Goal: Check status: Check status

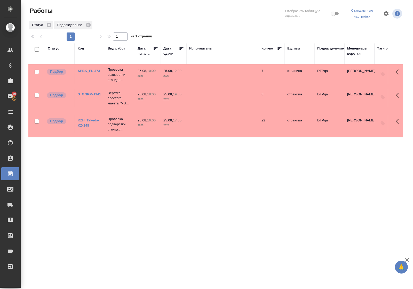
click at [54, 48] on div "Статус" at bounding box center [54, 48] width 12 height 5
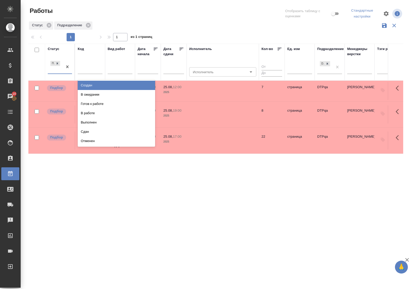
click at [59, 73] on div "Подбор" at bounding box center [55, 67] width 15 height 14
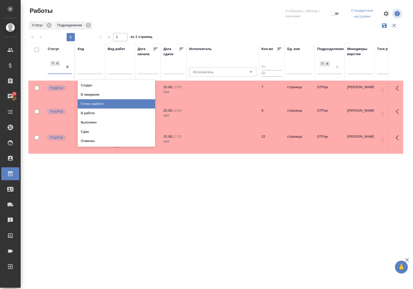
click at [91, 104] on div "Готов к работе" at bounding box center [116, 103] width 77 height 9
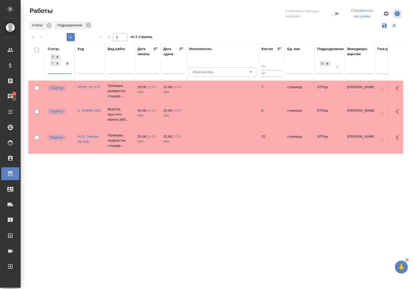
click at [55, 73] on div "Подбор Готов к работе" at bounding box center [55, 63] width 15 height 20
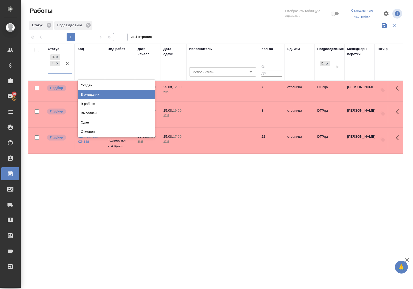
click at [96, 94] on div "В ожидании" at bounding box center [116, 94] width 77 height 9
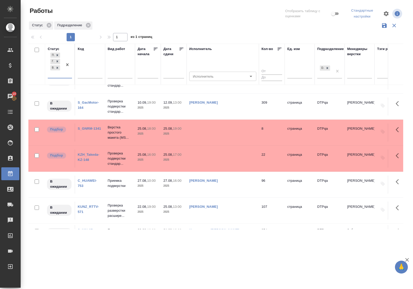
scroll to position [97, 0]
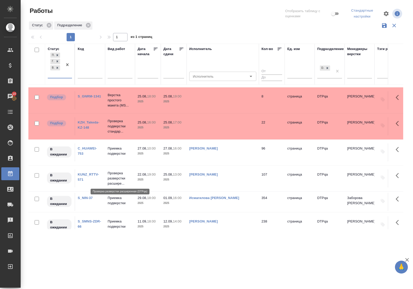
click at [114, 175] on p "Проверка разверстки расшире..." at bounding box center [120, 178] width 25 height 15
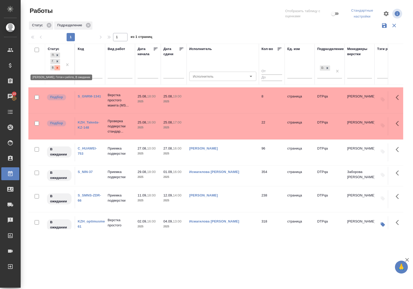
click at [58, 67] on icon at bounding box center [58, 68] width 2 height 2
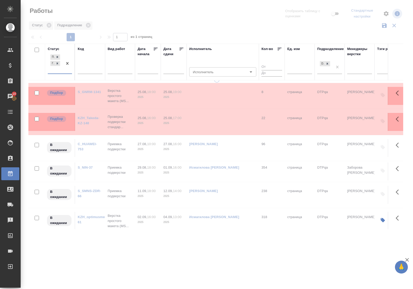
scroll to position [0, 0]
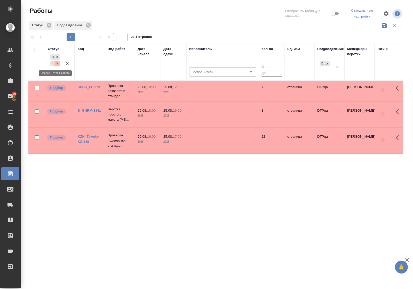
click at [58, 65] on icon at bounding box center [57, 64] width 4 height 4
click at [55, 48] on div "Статус" at bounding box center [54, 48] width 12 height 5
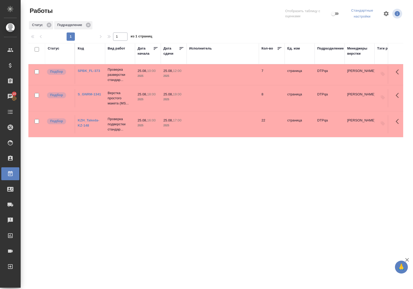
click at [89, 70] on link "SPBK_FL-373" at bounding box center [89, 71] width 22 height 4
click at [88, 119] on link "KZH_Takeda-KZ-148" at bounding box center [89, 122] width 22 height 9
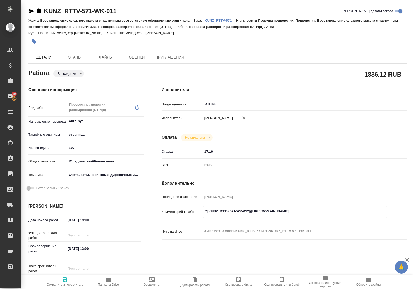
drag, startPoint x: 251, startPoint y: 216, endPoint x: 343, endPoint y: 216, distance: 92.6
click at [343, 216] on textarea "**[KUNZ_RTTV-571-WK-012](https://tera.awatera.com/Work/68a30f0fc655c7eed3ccc6f2…" at bounding box center [295, 211] width 184 height 9
click at [75, 74] on body "🙏 .cls-1 fill:#fff; AWATERA Polushina Alena Клиенты Спецификации Заказы 10 Чаты…" at bounding box center [206, 144] width 413 height 289
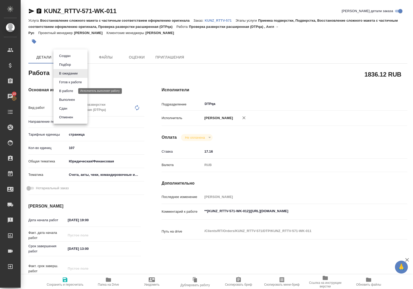
click at [74, 92] on button "В работе" at bounding box center [66, 91] width 17 height 6
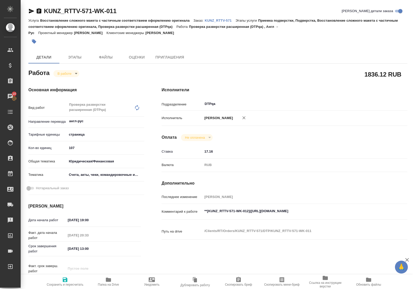
type textarea "x"
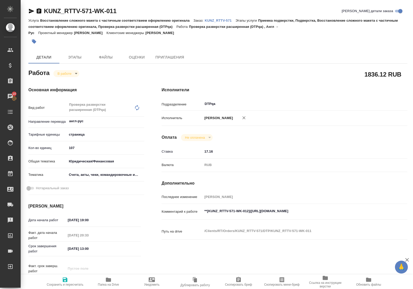
type textarea "x"
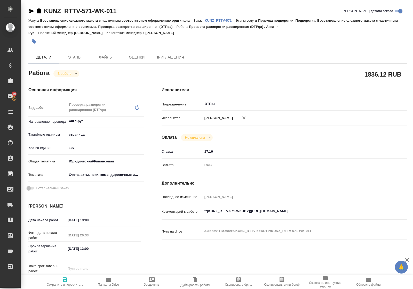
type textarea "x"
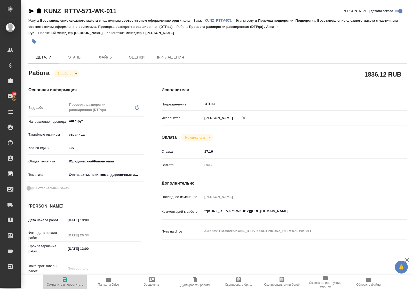
click at [65, 281] on icon "button" at bounding box center [65, 280] width 6 height 6
type textarea "x"
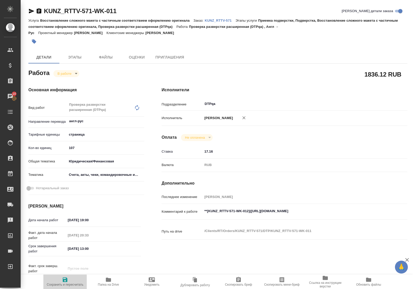
type textarea "x"
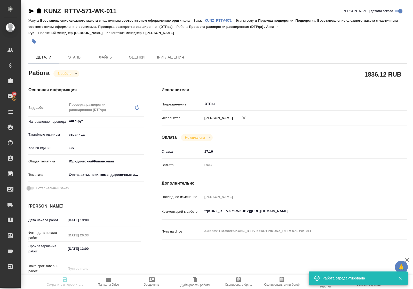
type textarea "x"
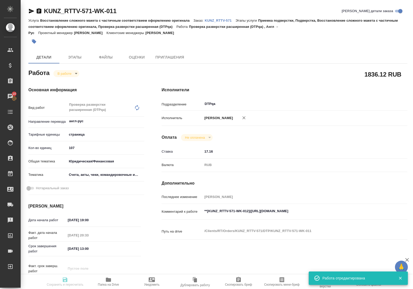
type input "inProgress"
type textarea "Проверка разверстки расширенная (DTPqa)"
type textarea "x"
type input "англ-рус"
type input "5a8b1489cc6b4906c91bfdb2"
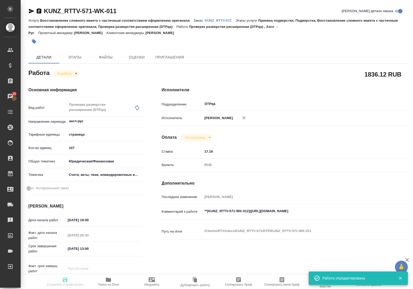
type input "107"
type input "yr-fn"
type input "5f647205b73bc97568ca66c0"
type input "22.08.2025 19:00"
type input "24.08.2025 20:33"
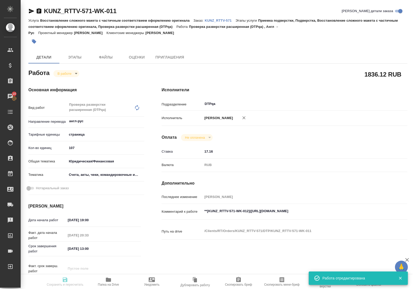
type input "25.08.2025 13:00"
type input "29.08.2025 16:00"
type input "DTPqa"
type input "notPayed"
type input "17.16"
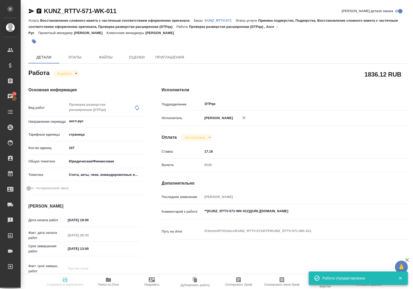
type input "RUB"
type input "Полушина Алена"
type textarea "**[KUNZ_RTTV-571-WK-012](https://tera.awatera.com/Work/68a30f0fc655c7eed3ccc6f2…"
type textarea "x"
type textarea "/Clients/RT/Orders/KUNZ_RTTV-571/DTP/KUNZ_RTTV-571-WK-011"
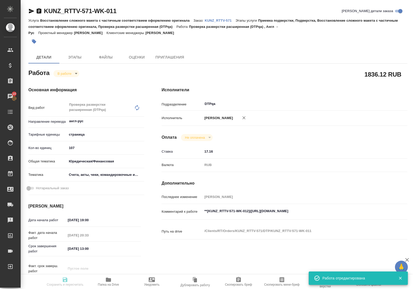
type textarea "x"
type input "KUNZ_RTTV-571"
type input "Восстановление сложного макета с частичным соответствием оформлению оригинала"
type input "Приемка подверстки, Подверстка, Восстановление сложного макета с частичным соот…"
type input "Веселова Юлия"
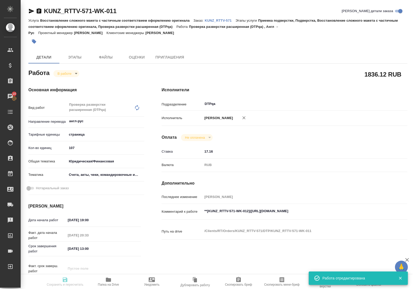
type input "[PERSON_NAME]"
type input "/Clients/RT/Orders/KUNZ_RTTV-571"
type textarea "x"
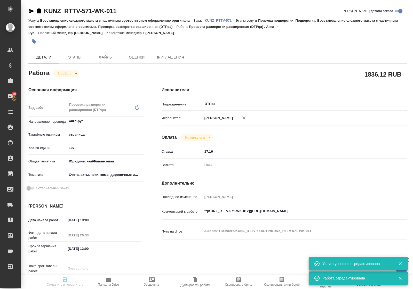
type textarea "x"
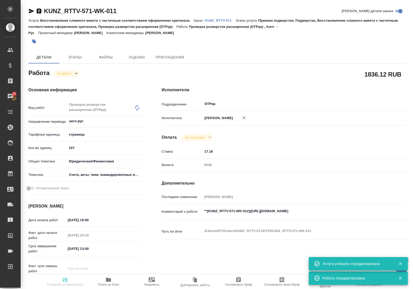
type textarea "x"
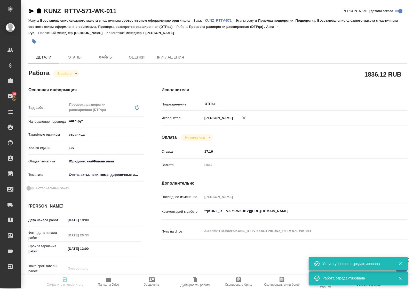
type textarea "x"
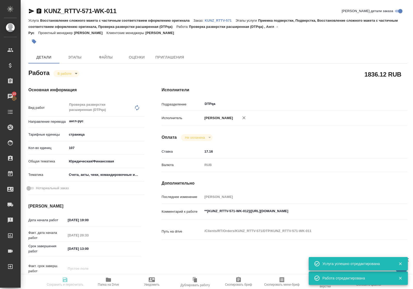
type textarea "x"
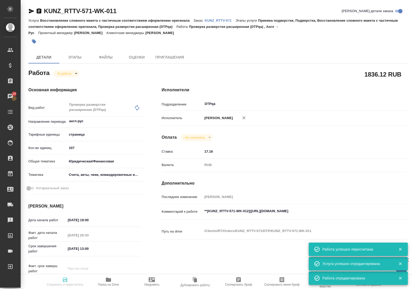
type input "inProgress"
type textarea "Проверка разверстки расширенная (DTPqa)"
type textarea "x"
type input "англ-рус"
type input "5a8b1489cc6b4906c91bfdb2"
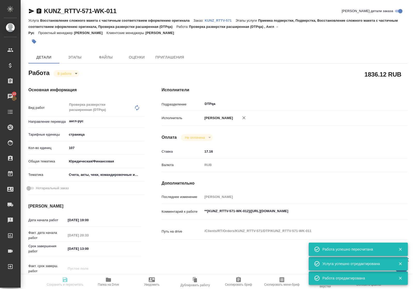
type input "107"
type input "yr-fn"
type input "5f647205b73bc97568ca66c0"
type input "22.08.2025 19:00"
type input "24.08.2025 20:33"
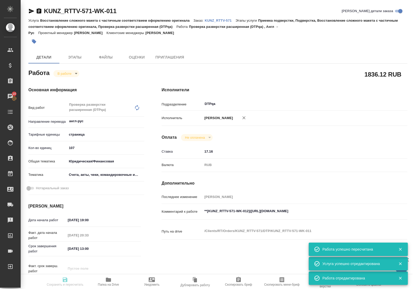
type input "25.08.2025 13:00"
type input "29.08.2025 16:00"
type input "DTPqa"
type input "notPayed"
type input "17.16"
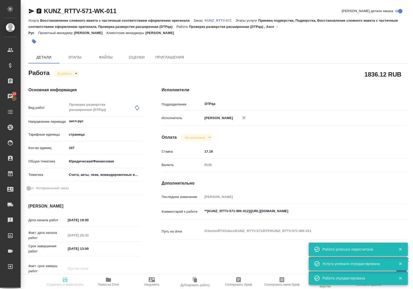
type input "RUB"
type input "Полушина Алена"
type textarea "**[KUNZ_RTTV-571-WK-012](https://tera.awatera.com/Work/68a30f0fc655c7eed3ccc6f2…"
type textarea "x"
type textarea "/Clients/RT/Orders/KUNZ_RTTV-571/DTP/KUNZ_RTTV-571-WK-011"
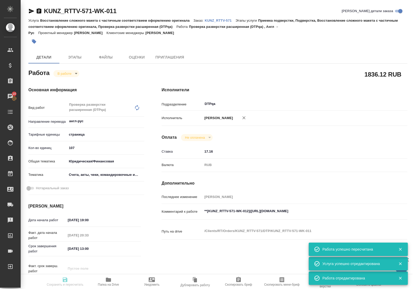
type textarea "x"
type input "KUNZ_RTTV-571"
type input "Восстановление сложного макета с частичным соответствием оформлению оригинала"
type input "Приемка подверстки, Подверстка, Восстановление сложного макета с частичным соот…"
type input "Веселова Юлия"
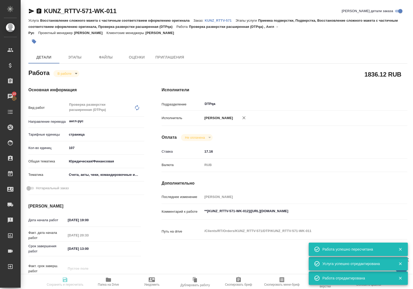
type input "[PERSON_NAME]"
type input "/Clients/RT/Orders/KUNZ_RTTV-571"
type textarea "x"
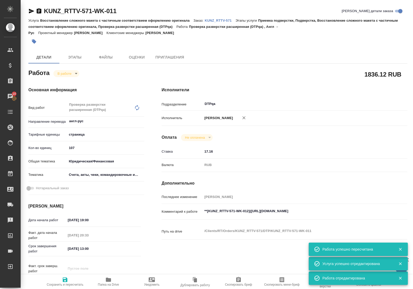
type textarea "x"
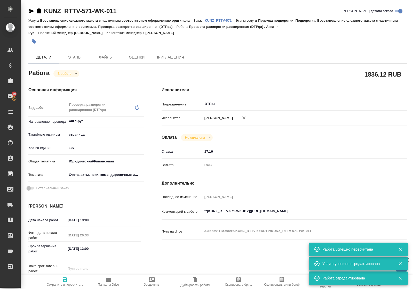
type textarea "x"
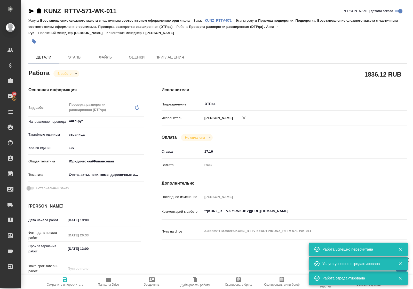
type textarea "x"
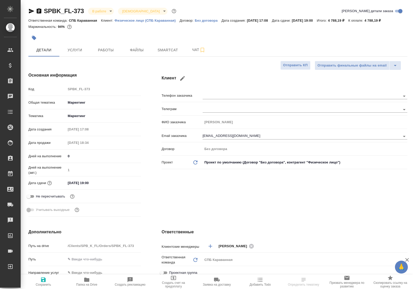
select select "RU"
click at [106, 50] on span "Работы" at bounding box center [105, 50] width 25 height 6
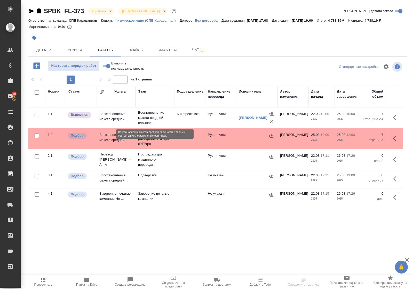
click at [149, 115] on p "Восстановление макета средней сложнос..." at bounding box center [155, 117] width 34 height 15
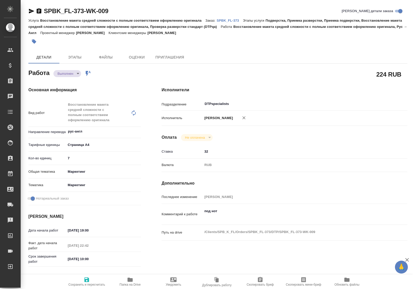
click at [131, 279] on icon "button" at bounding box center [129, 280] width 5 height 4
click at [231, 21] on p "SPBK_FL-373" at bounding box center [230, 21] width 26 height 4
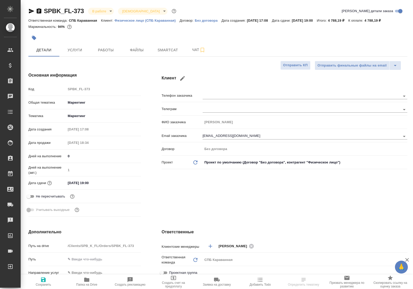
select select "RU"
click at [194, 52] on span "Чат" at bounding box center [198, 50] width 25 height 6
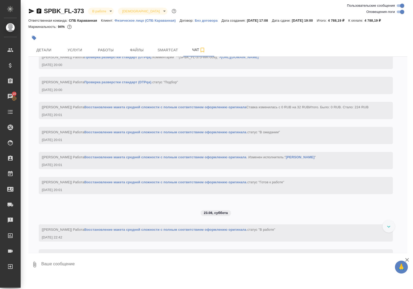
scroll to position [955, 0]
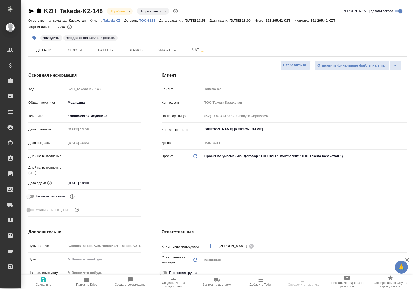
select select "RU"
click at [101, 52] on span "Работы" at bounding box center [105, 50] width 25 height 6
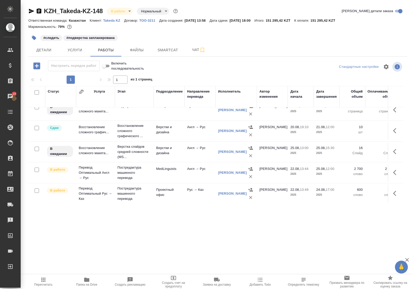
scroll to position [57, 0]
